Goal: Navigation & Orientation: Find specific page/section

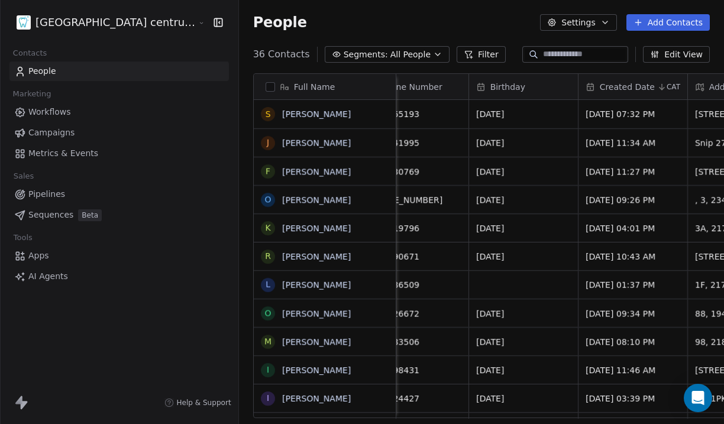
scroll to position [0, 365]
click at [118, 24] on html "Tandheelkundig centrum Sassembourg Contacts People Marketing Workflows Campaign…" at bounding box center [362, 212] width 724 height 424
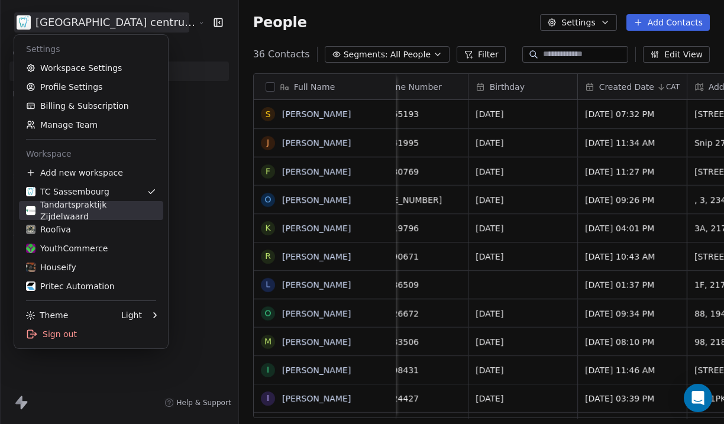
click at [114, 209] on div "Tandartspraktijk Zijdelwaard" at bounding box center [91, 211] width 130 height 24
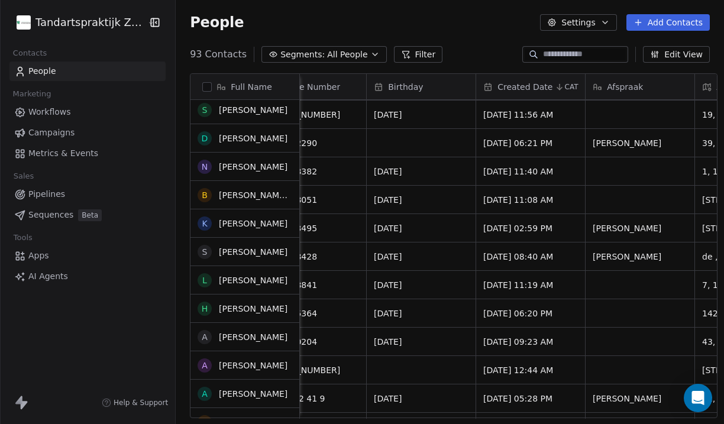
scroll to position [501, 0]
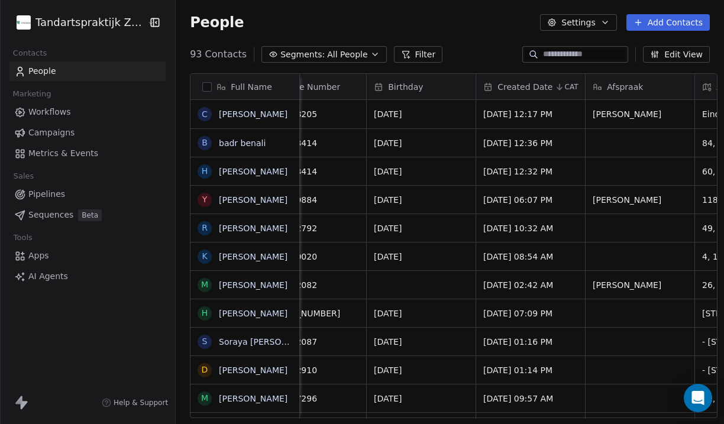
click at [101, 20] on html "Tandartspraktijk Zijdelwaard Contacts People Marketing Workflows Campaigns Metr…" at bounding box center [362, 212] width 724 height 424
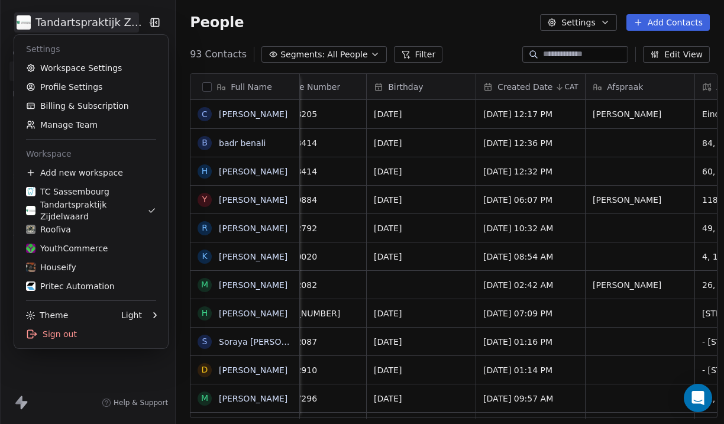
click at [101, 20] on html "Tandartspraktijk Zijdelwaard Contacts People Marketing Workflows Campaigns Metr…" at bounding box center [362, 212] width 724 height 424
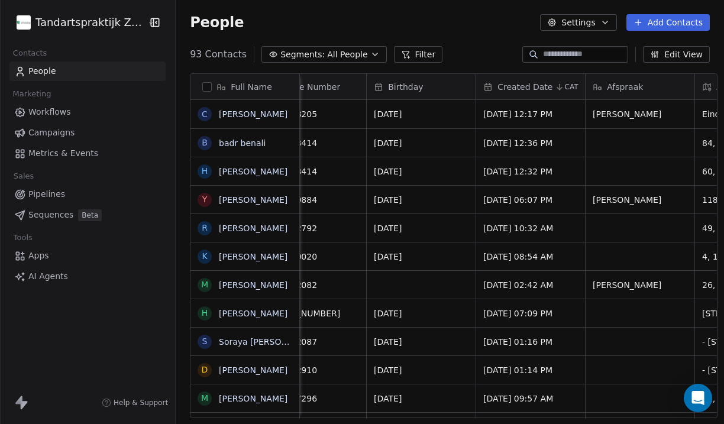
click at [95, 28] on html "Tandartspraktijk Zijdelwaard Contacts People Marketing Workflows Campaigns Metr…" at bounding box center [362, 212] width 724 height 424
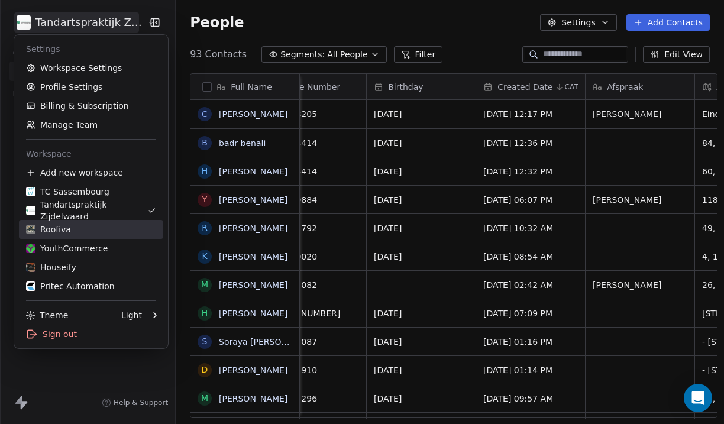
click at [98, 225] on div "Roofiva" at bounding box center [91, 229] width 130 height 12
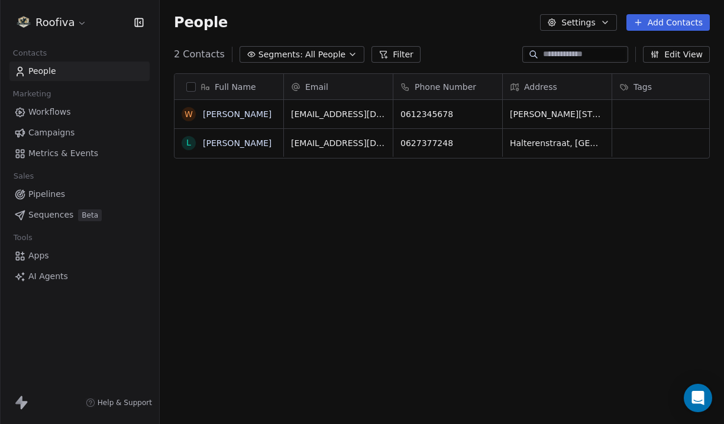
click at [77, 66] on link "People" at bounding box center [79, 71] width 140 height 20
